Goal: Find specific page/section: Find specific page/section

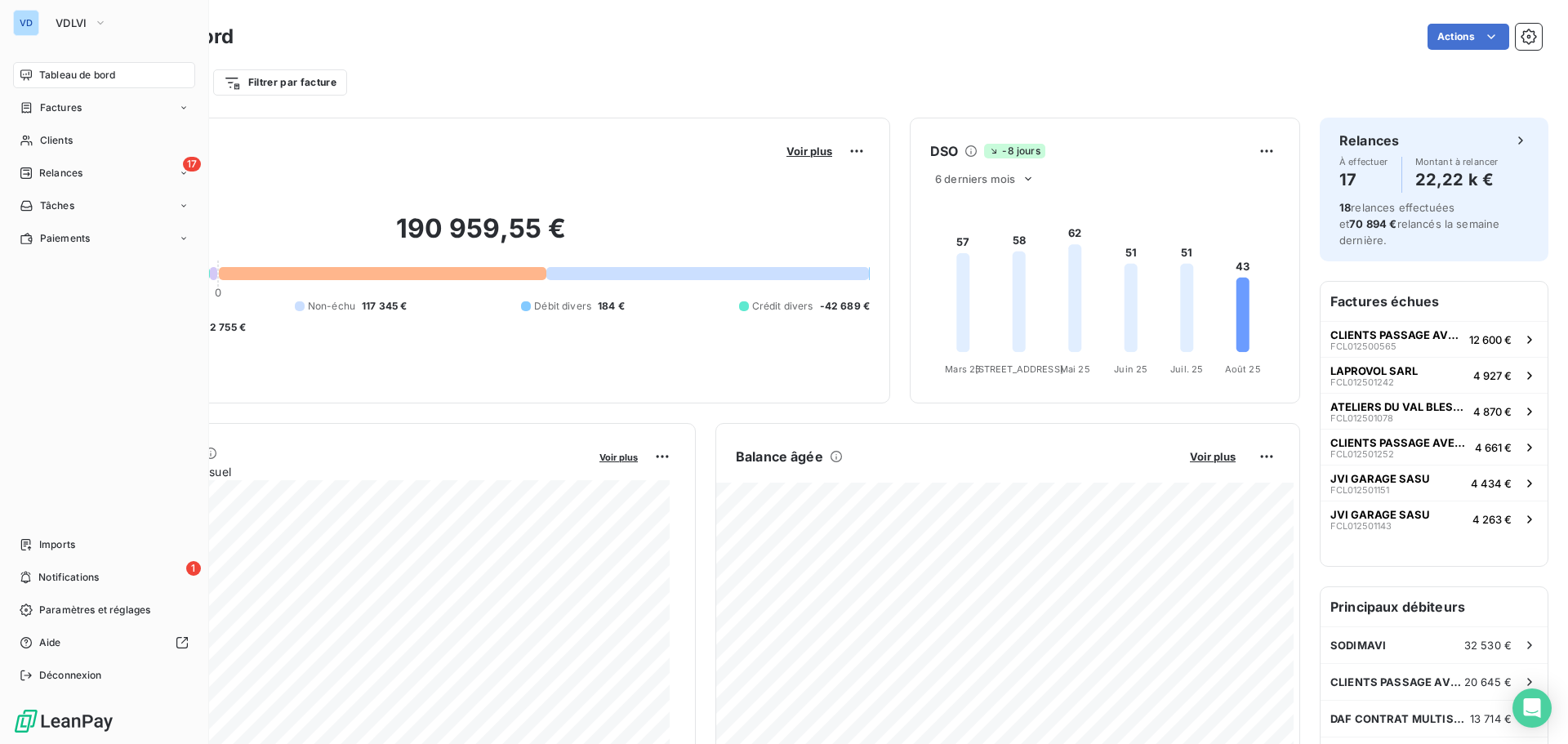
click at [63, 76] on span "Tableau de bord" at bounding box center [77, 75] width 76 height 14
click at [80, 26] on span "VDLVI" at bounding box center [71, 23] width 32 height 13
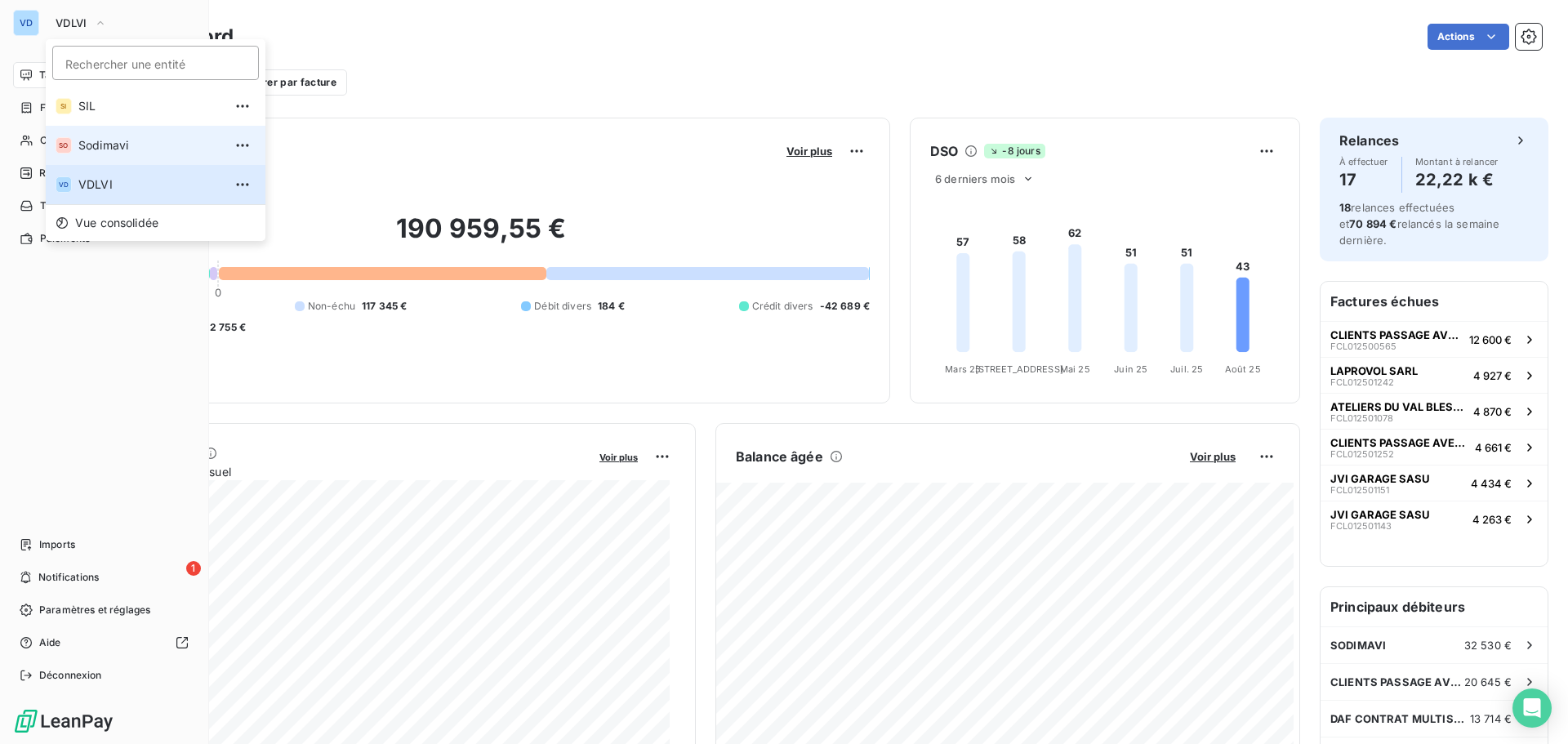
click at [105, 144] on span "Sodimavi" at bounding box center [151, 145] width 144 height 16
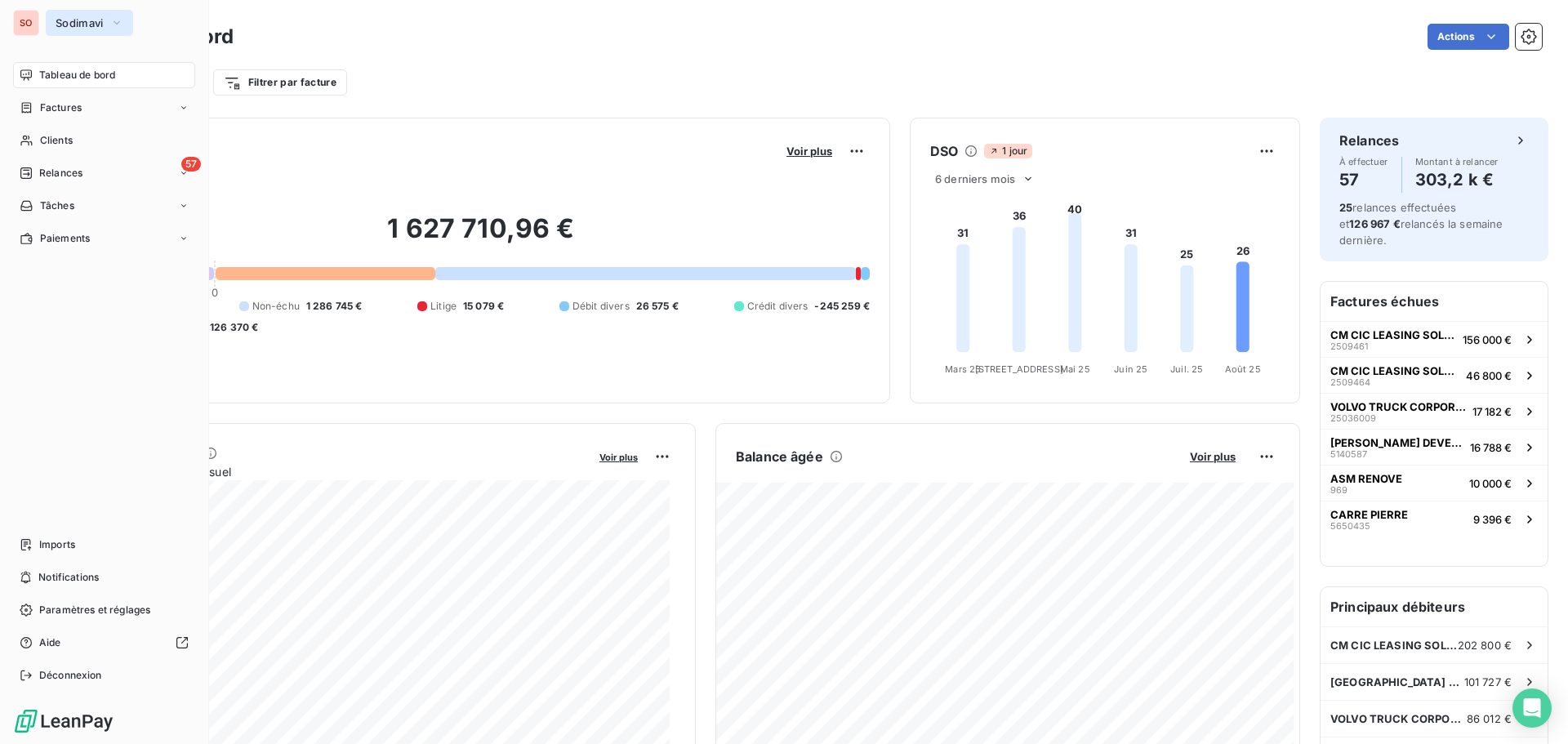
click at [60, 24] on span "Sodimavi" at bounding box center [79, 23] width 48 height 13
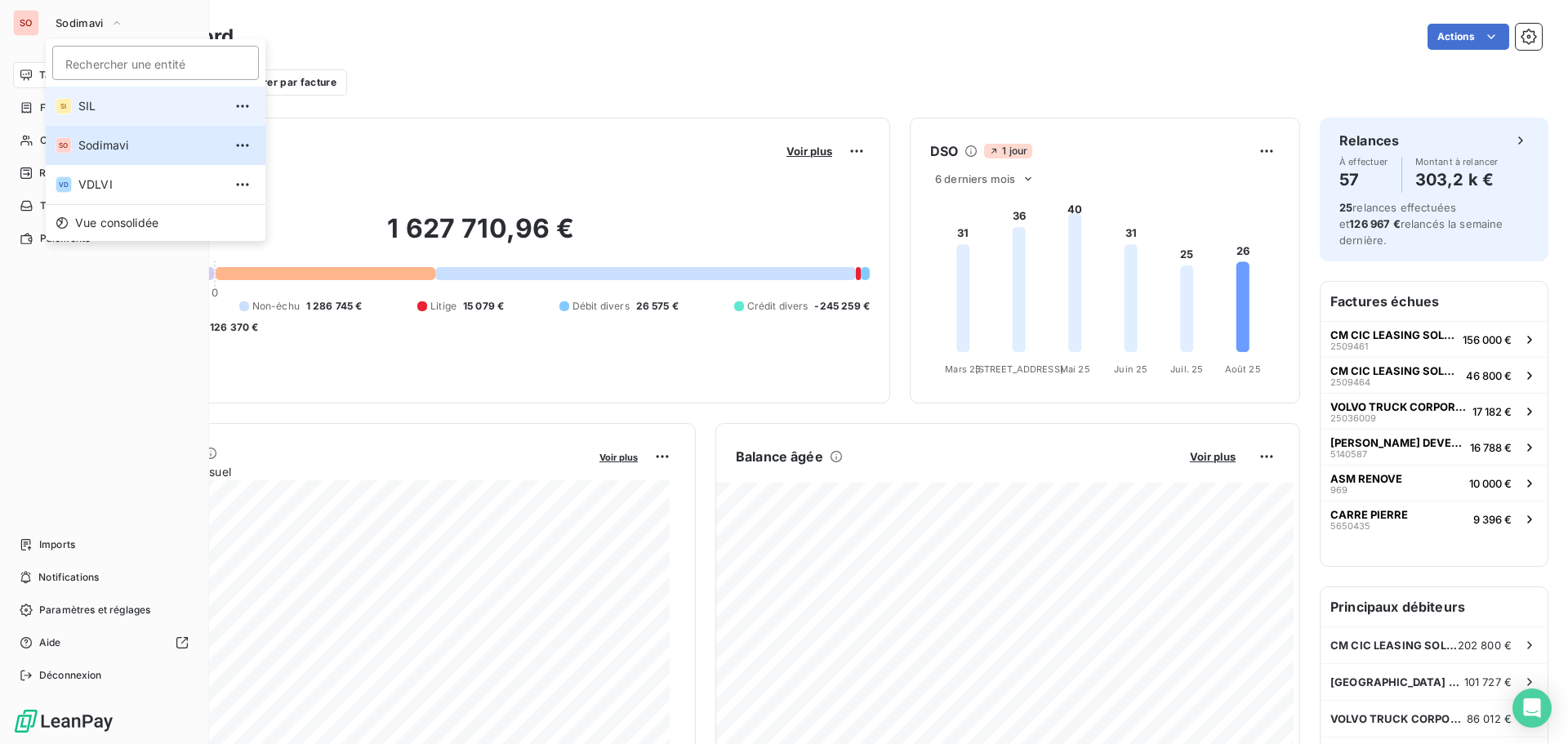
click at [80, 111] on span "SIL" at bounding box center [151, 106] width 144 height 16
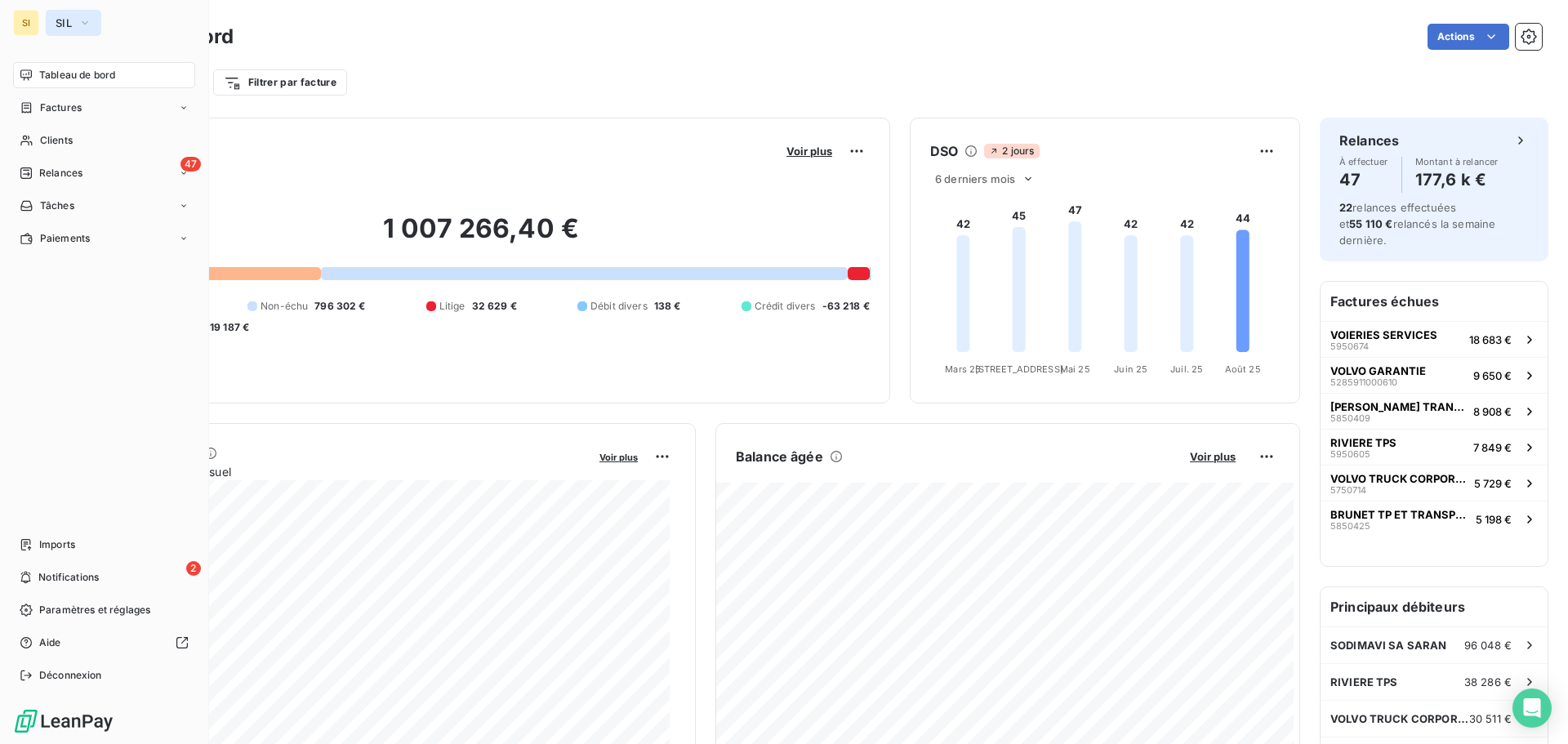
click at [58, 20] on span "SIL" at bounding box center [64, 23] width 16 height 13
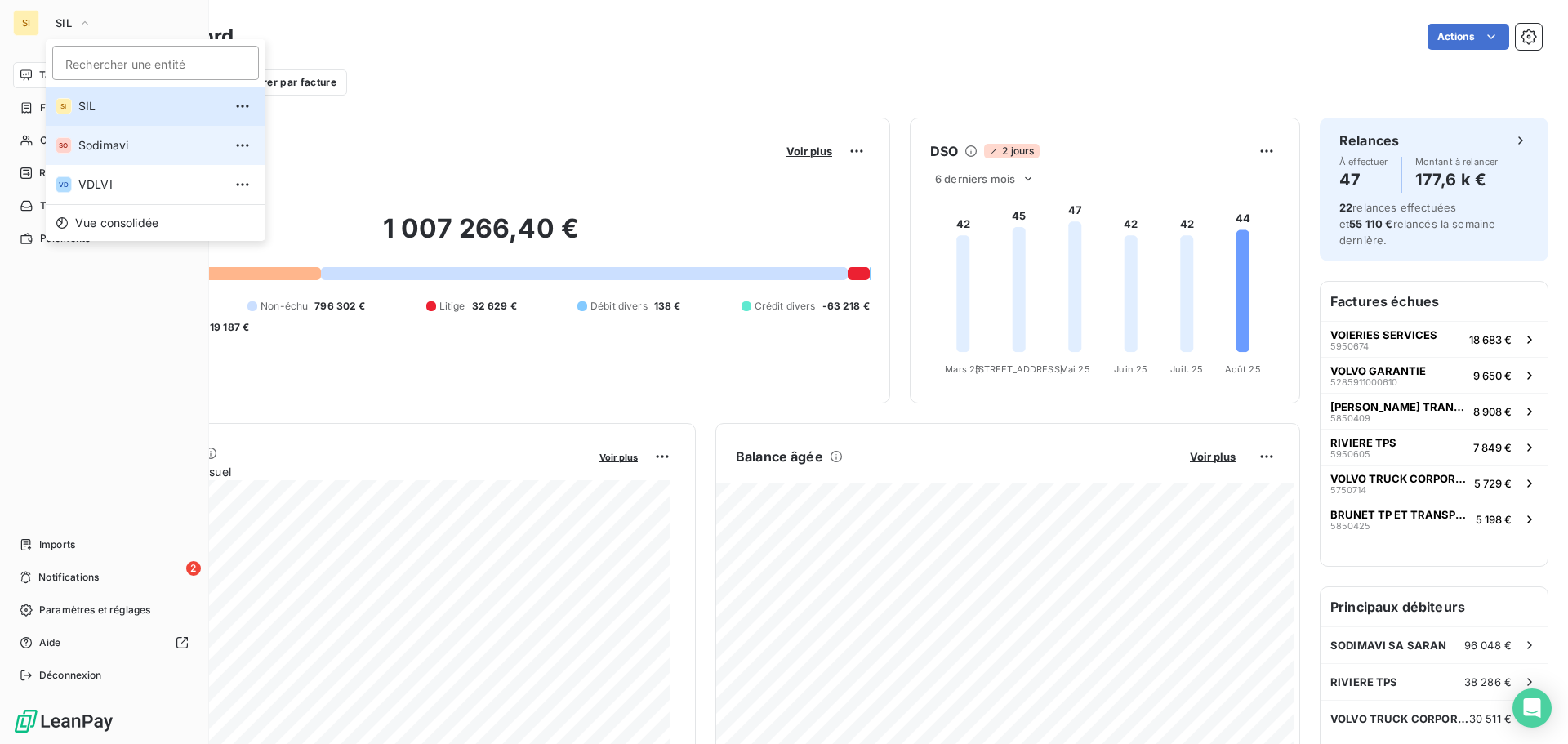
click at [97, 144] on span "Sodimavi" at bounding box center [151, 145] width 144 height 16
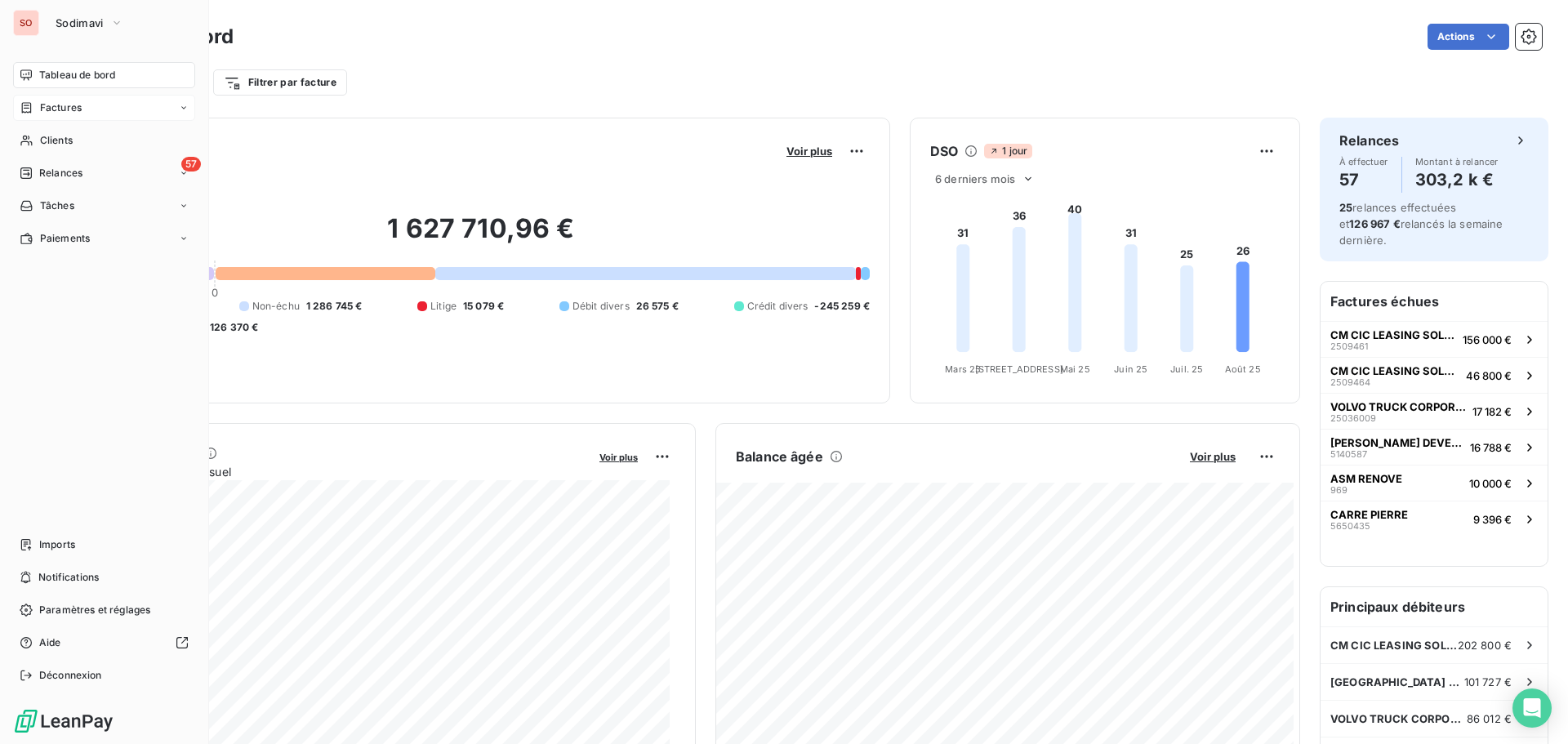
click at [65, 108] on span "Factures" at bounding box center [60, 107] width 42 height 14
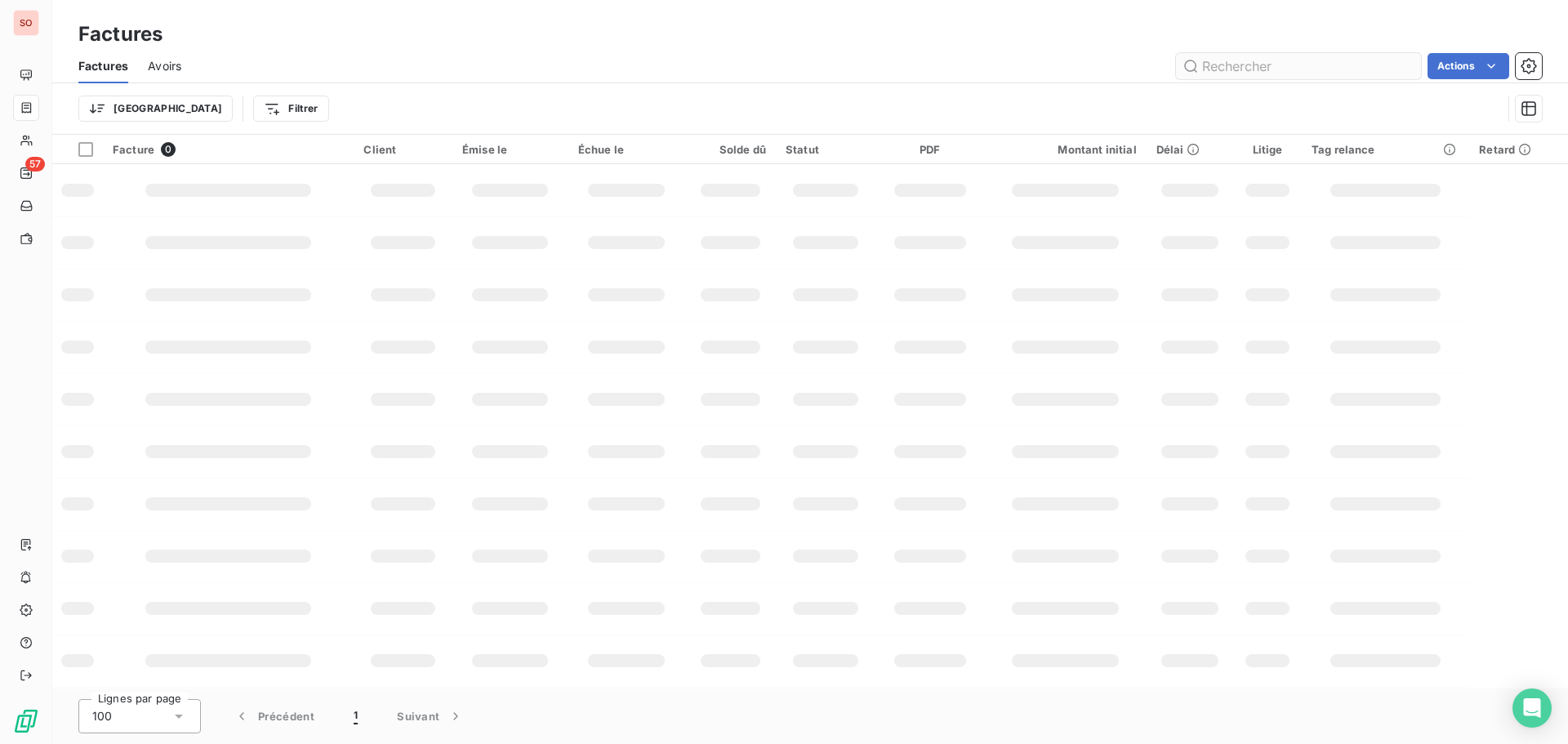
click at [1253, 64] on input "text" at bounding box center [1299, 66] width 245 height 26
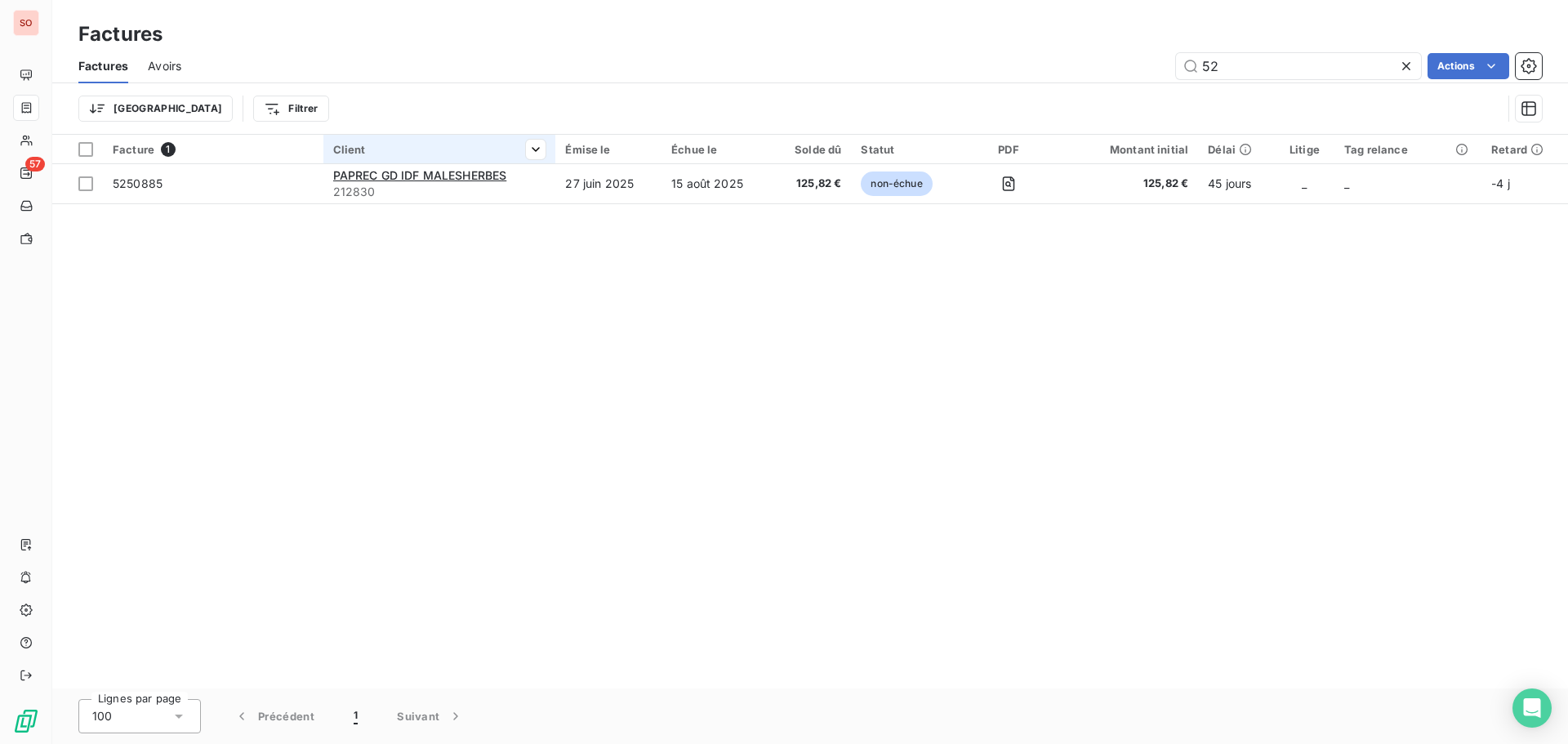
type input "5"
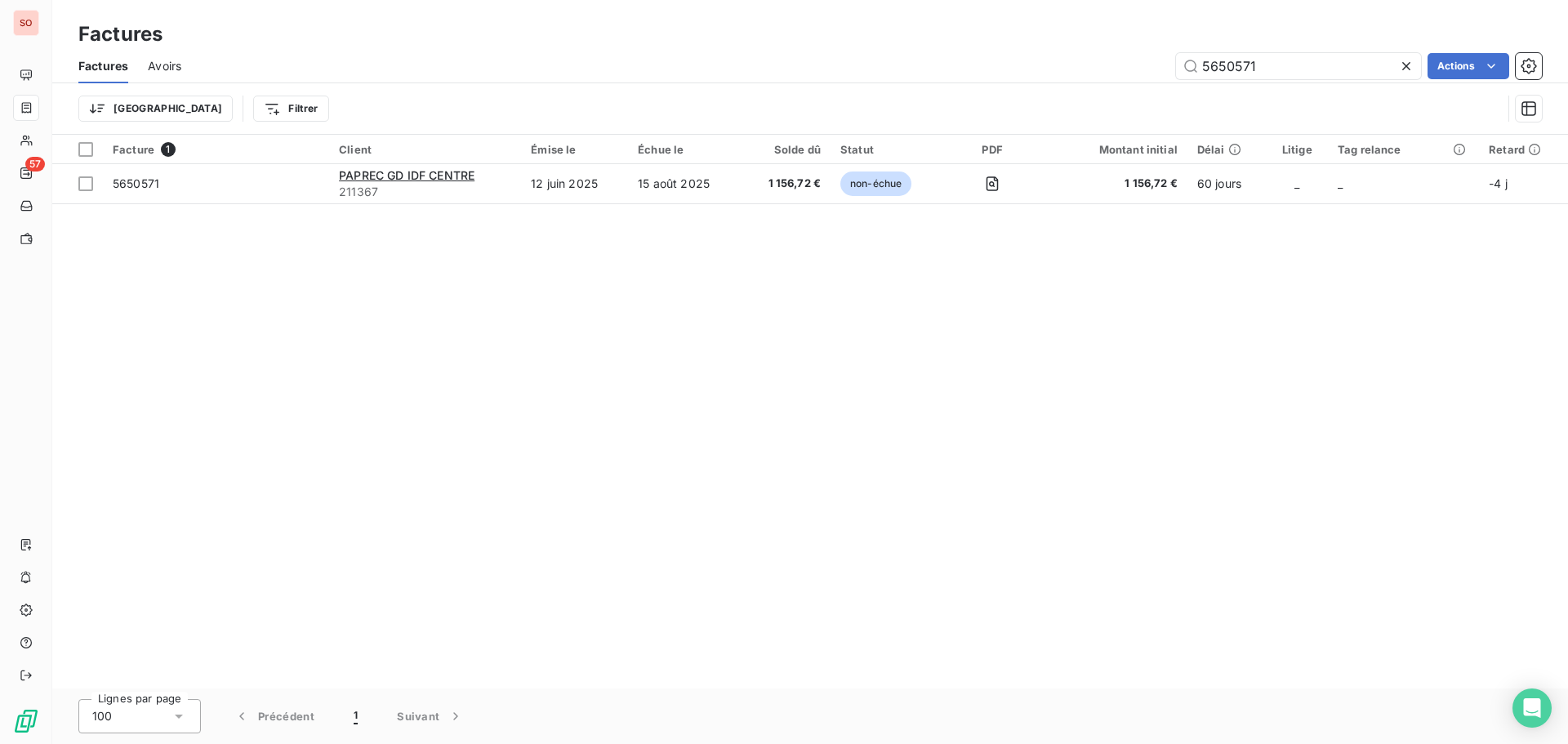
type input "5650571"
drag, startPoint x: 1558, startPoint y: 0, endPoint x: 1024, endPoint y: 44, distance: 535.8
click at [1024, 44] on div "Factures" at bounding box center [810, 34] width 1516 height 30
